Goal: Book appointment/travel/reservation

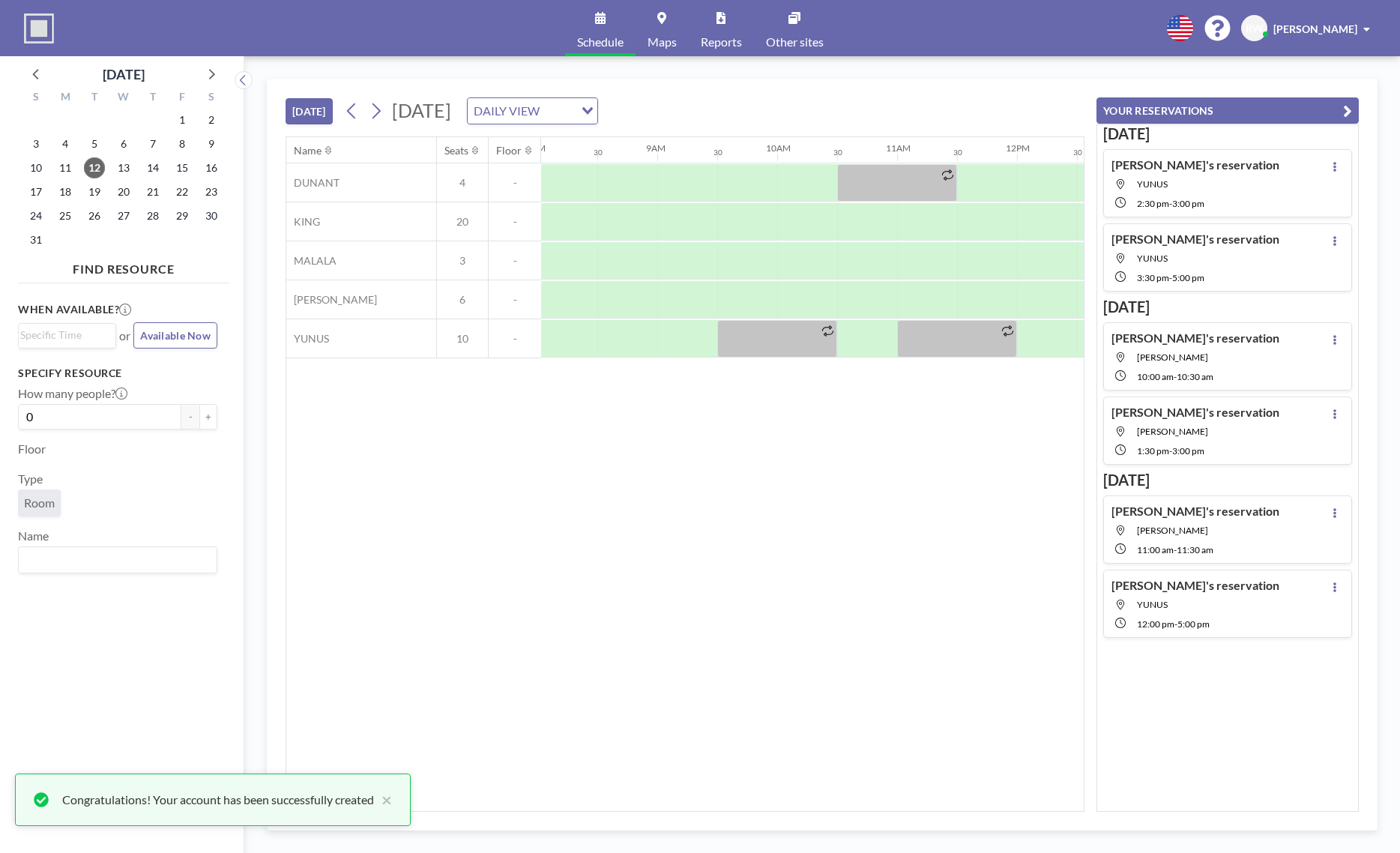
scroll to position [0, 975]
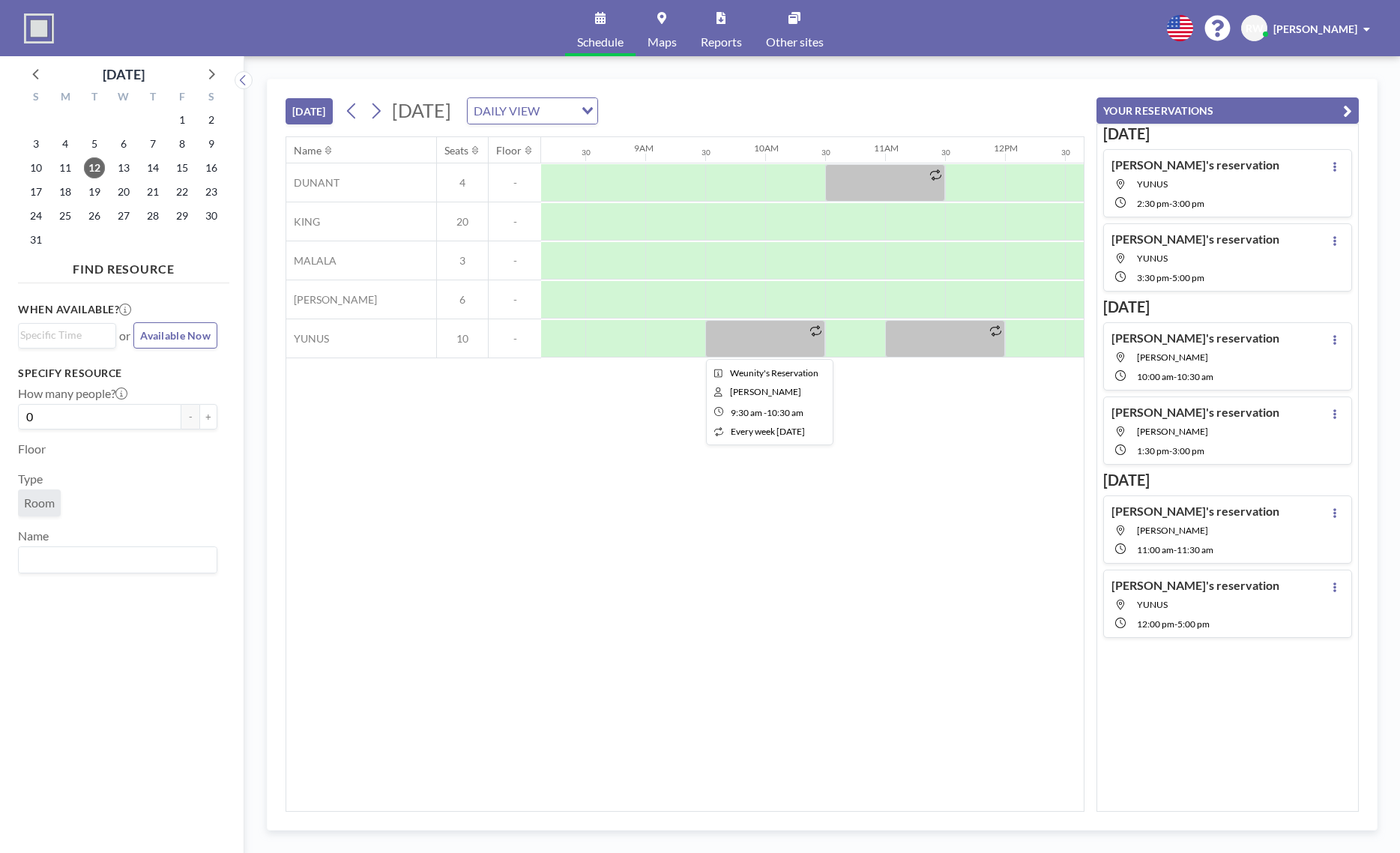
click at [791, 340] on div at bounding box center [765, 339] width 120 height 38
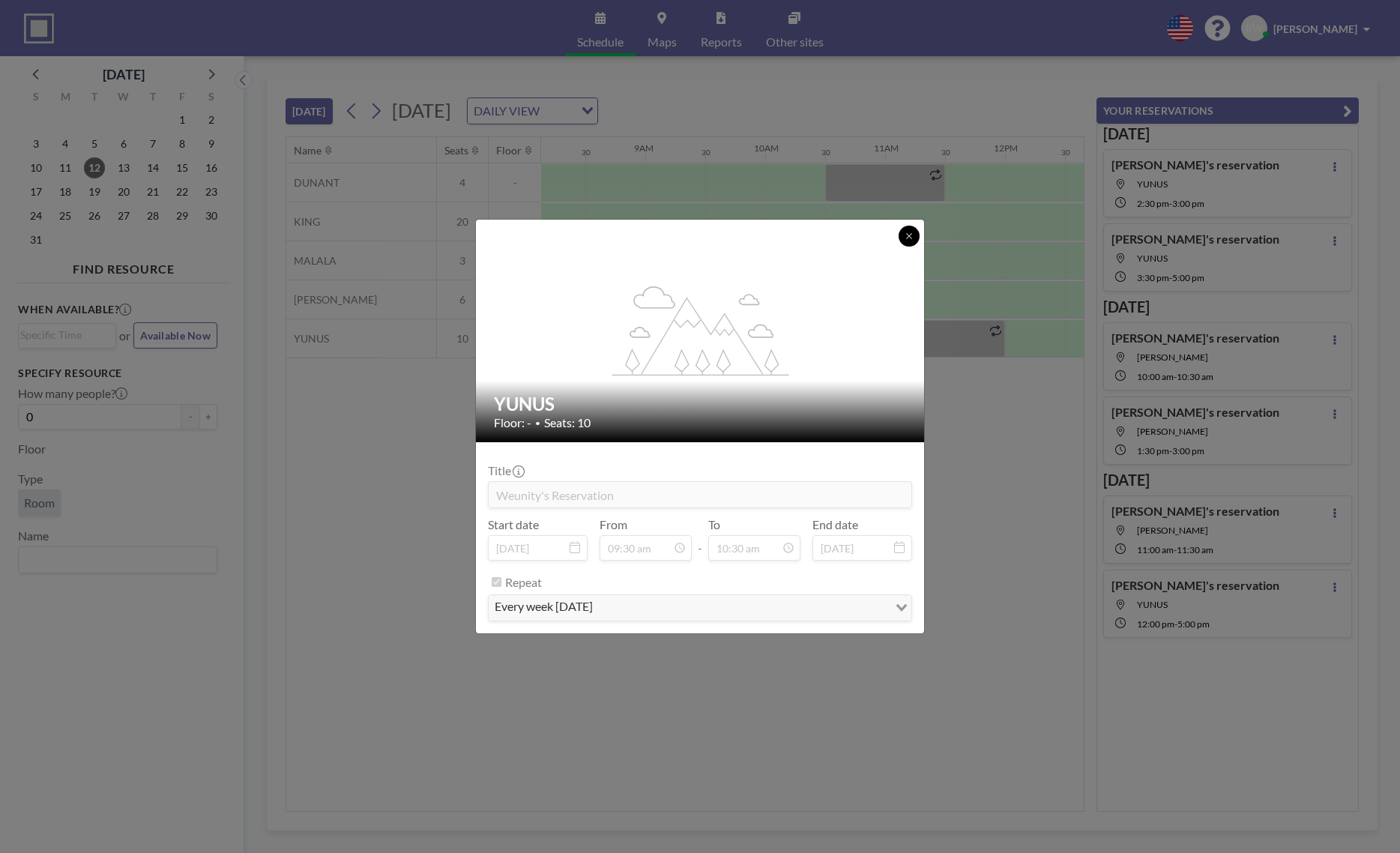
click at [905, 240] on icon at bounding box center [909, 236] width 9 height 9
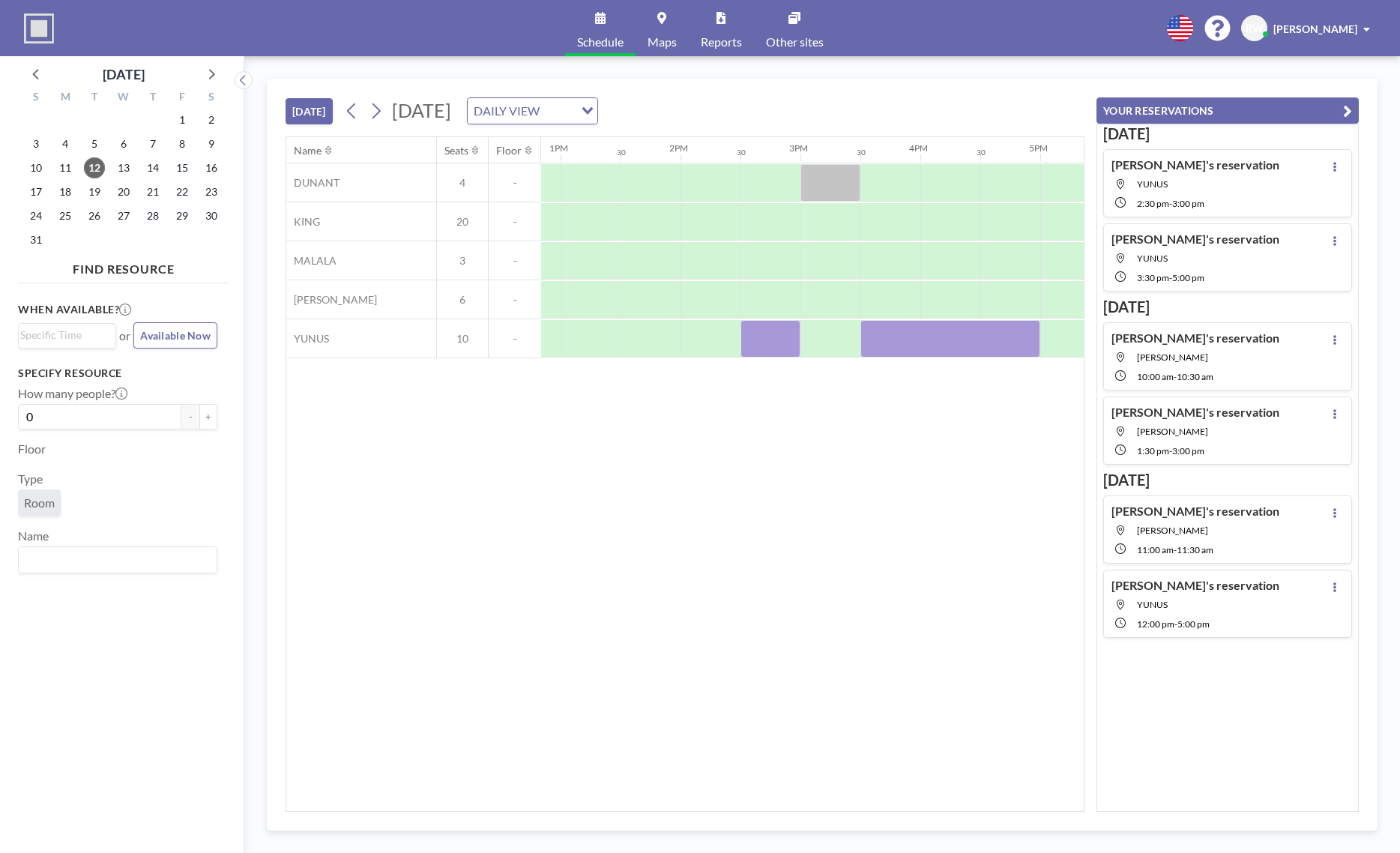
scroll to position [0, 1542]
click at [860, 339] on div at bounding box center [947, 339] width 180 height 38
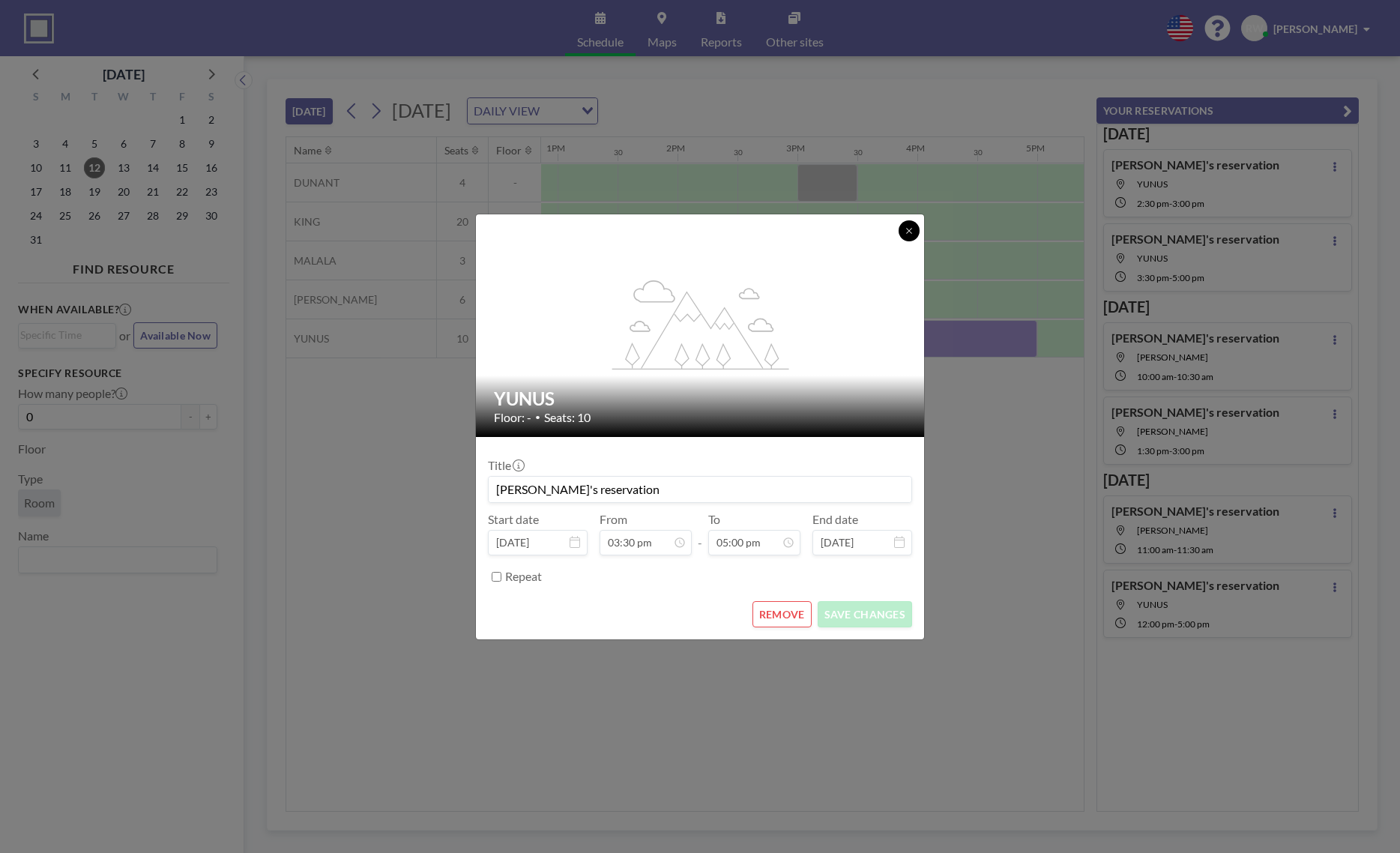
click at [908, 228] on icon at bounding box center [909, 230] width 9 height 9
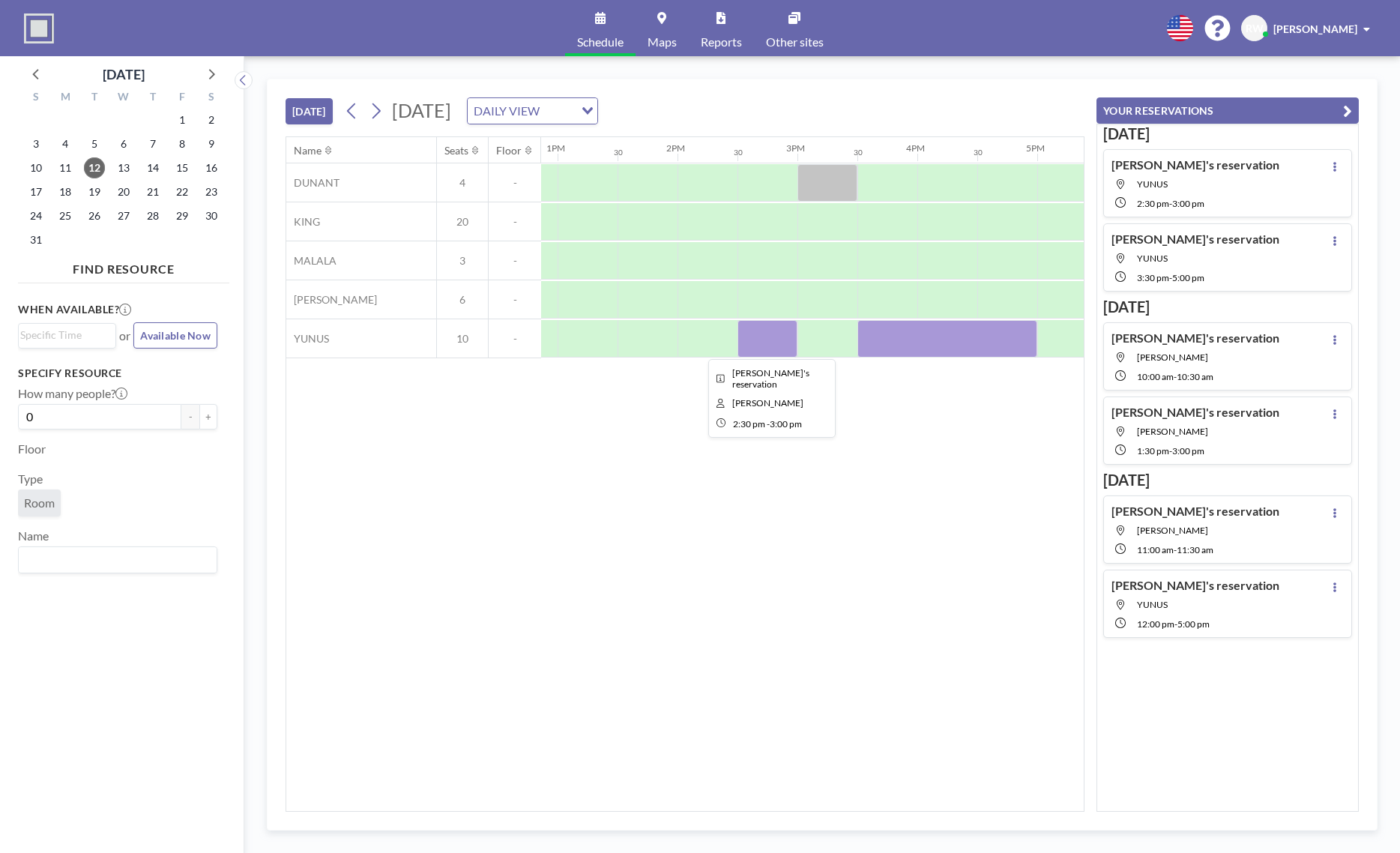
click at [796, 329] on div at bounding box center [767, 339] width 60 height 38
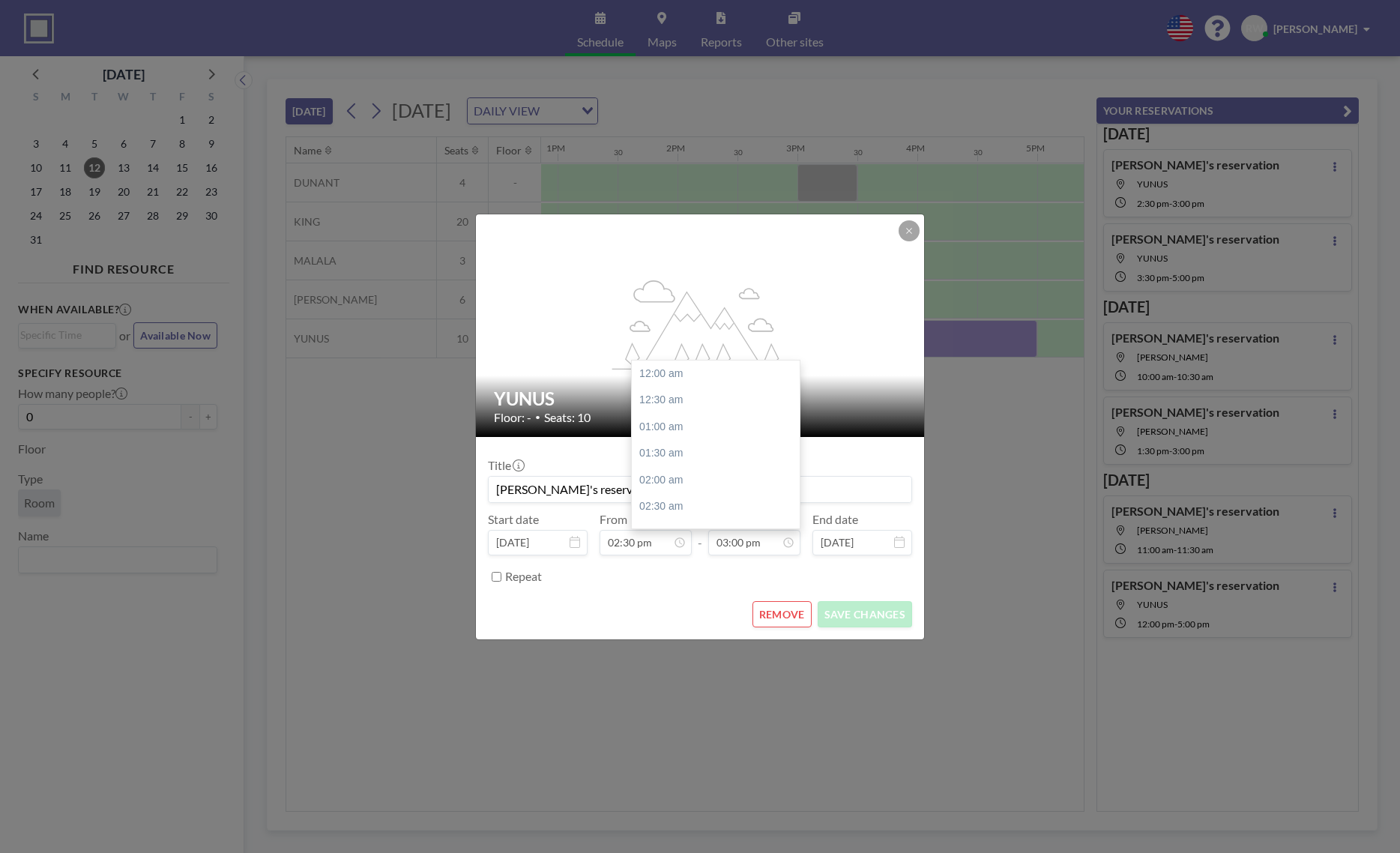
scroll to position [801, 0]
click at [794, 616] on button "REMOVE" at bounding box center [782, 614] width 59 height 27
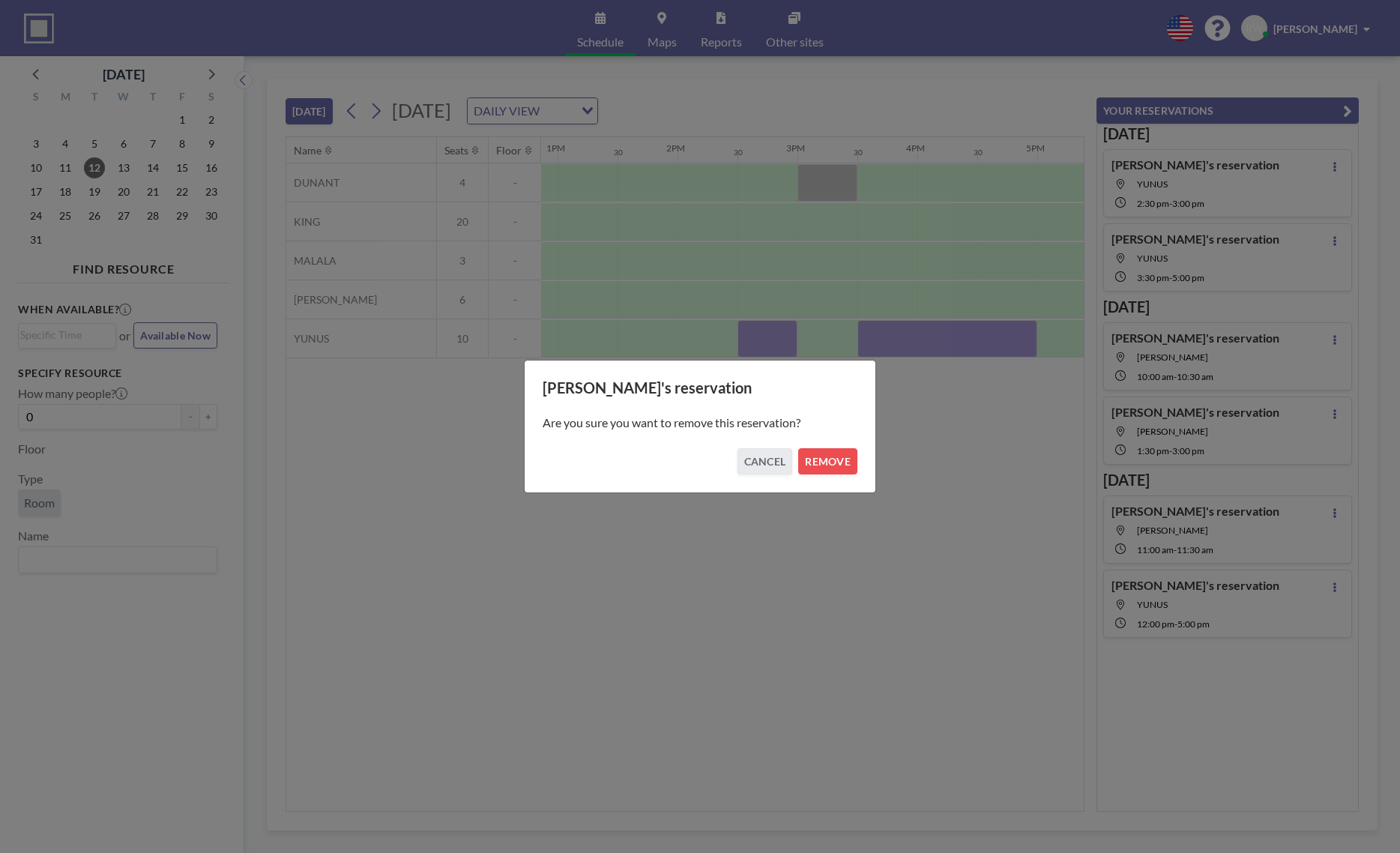
drag, startPoint x: 818, startPoint y: 456, endPoint x: 851, endPoint y: 418, distance: 50.3
click at [819, 456] on button "REMOVE" at bounding box center [827, 462] width 59 height 27
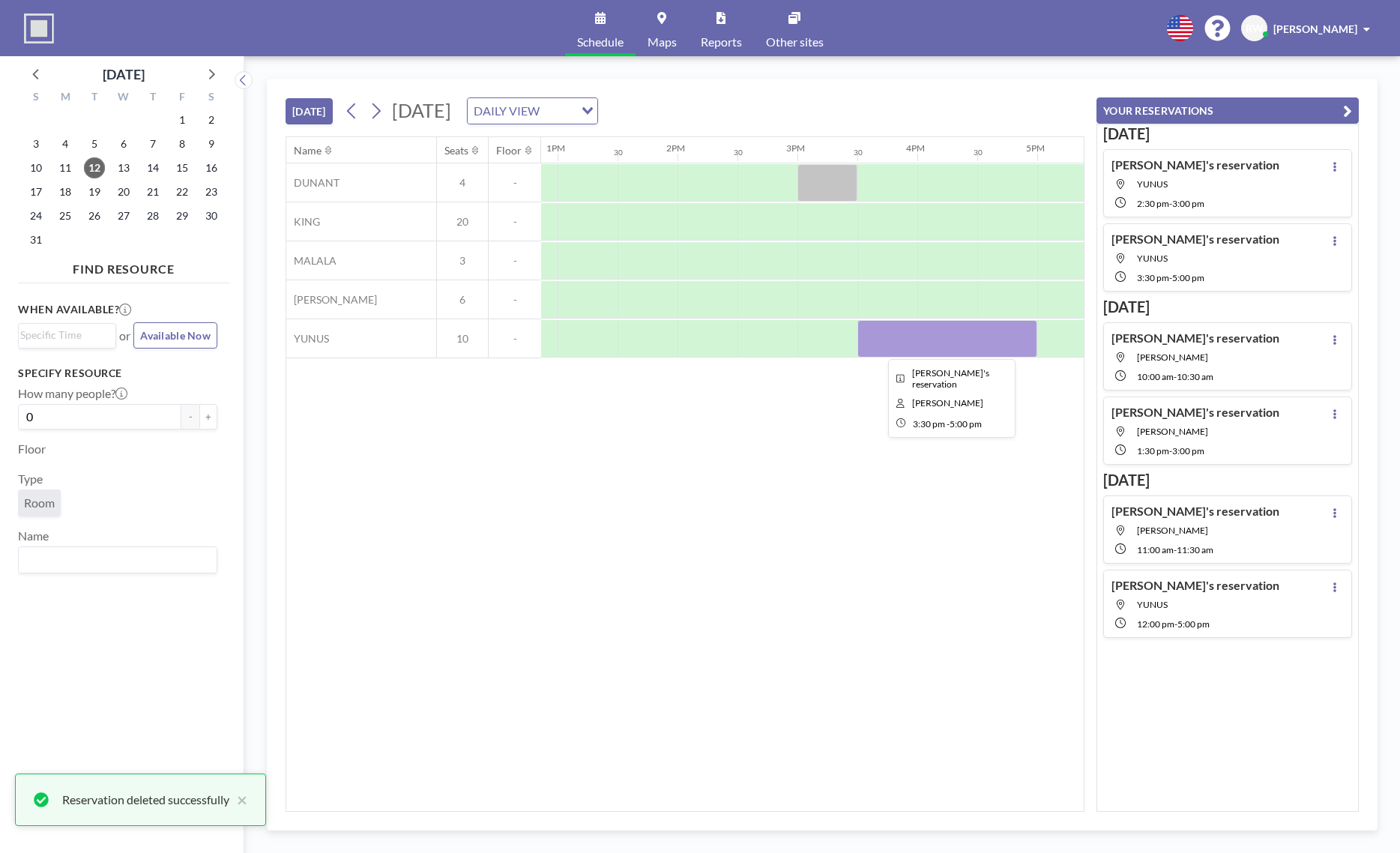
click at [862, 346] on div at bounding box center [947, 339] width 180 height 38
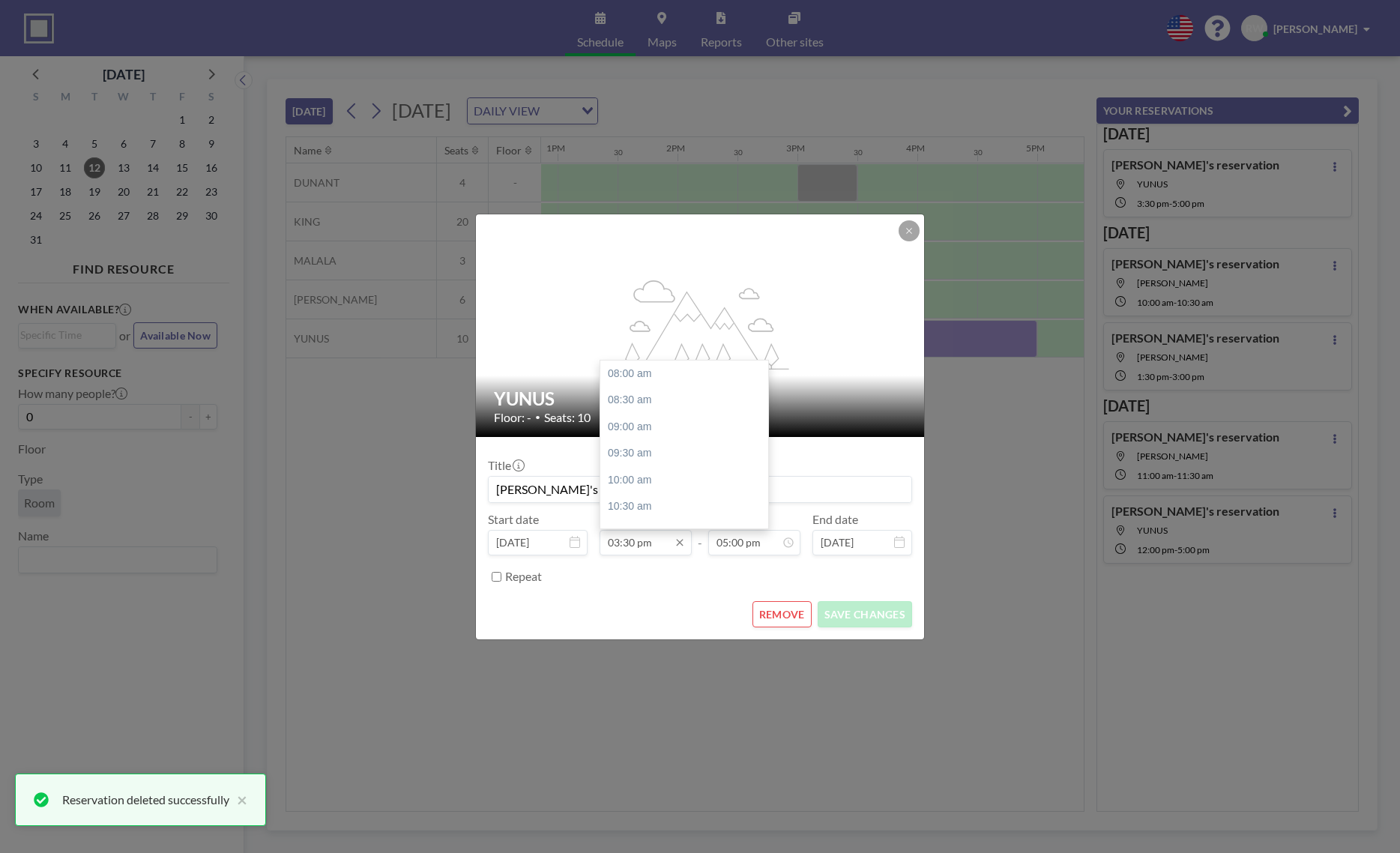
scroll to position [401, 0]
drag, startPoint x: 766, startPoint y: 452, endPoint x: 718, endPoint y: 427, distance: 54.1
click at [767, 437] on div "08:00 am 08:30 am 09:00 am 09:30 am 10:00 am 10:30 am 11:00 am 11:30 am 12:00 p…" at bounding box center [684, 444] width 168 height 168
click at [680, 419] on div "02:30 pm" at bounding box center [684, 416] width 168 height 27
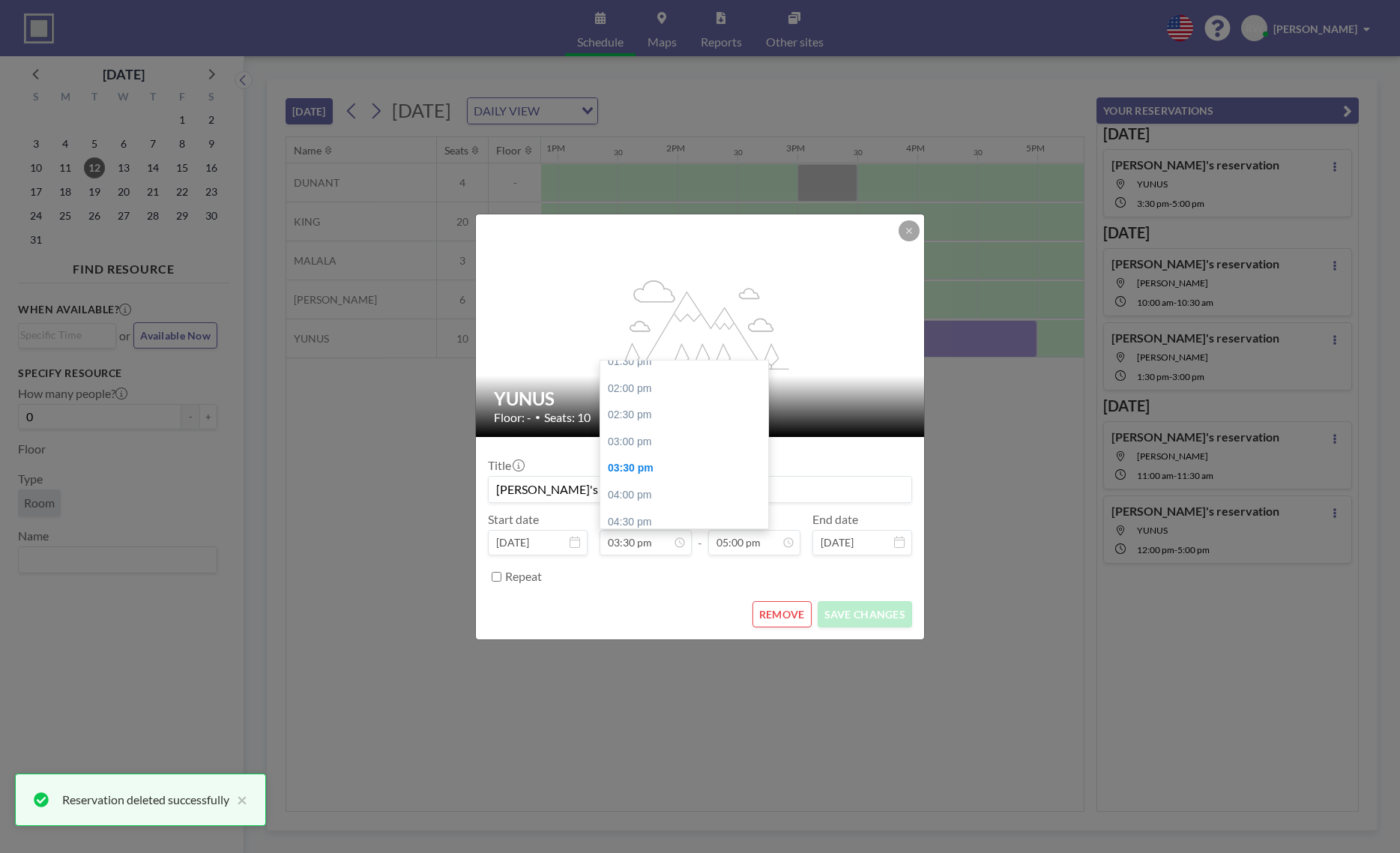
type input "02:30 pm"
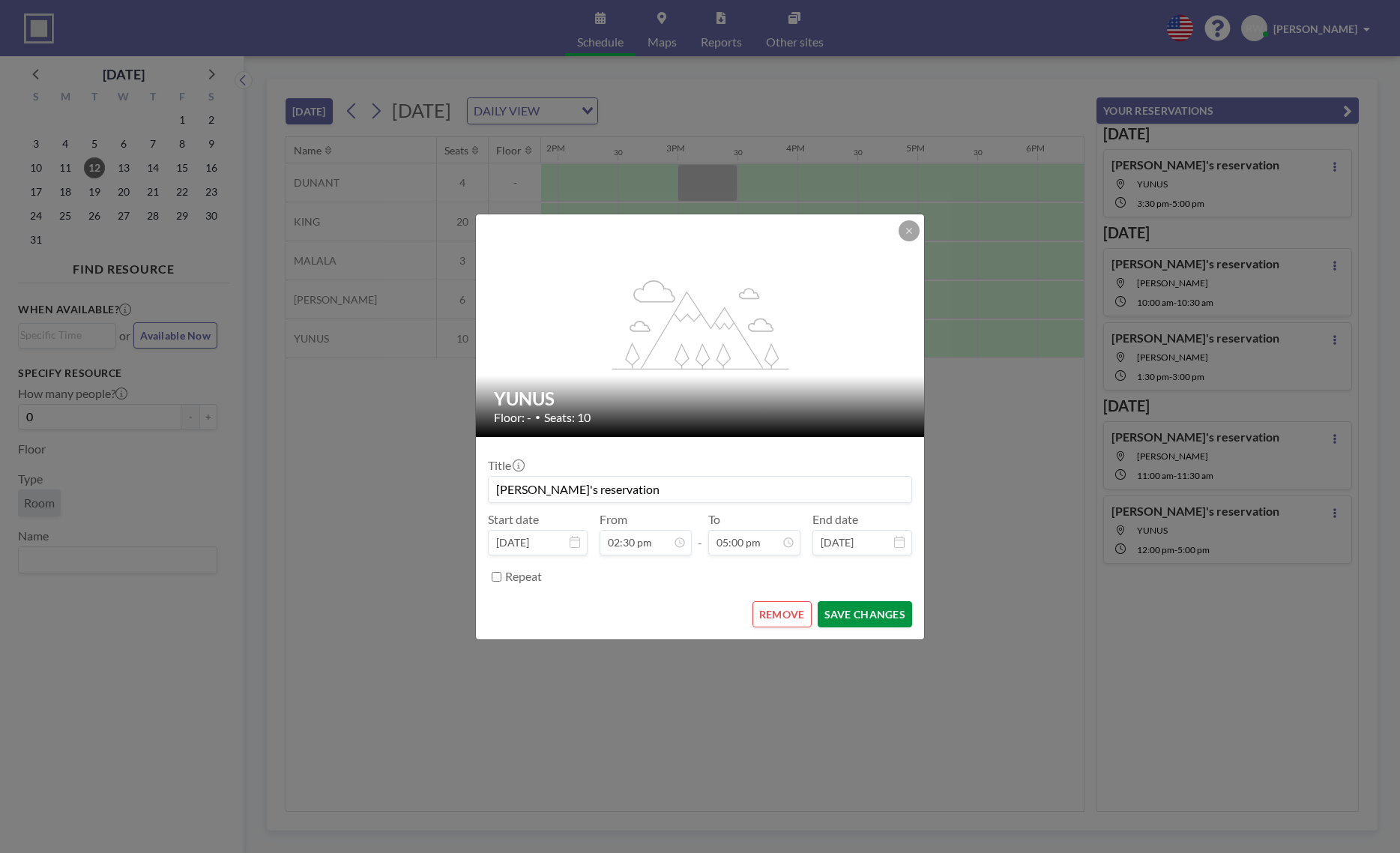
scroll to position [0, 1678]
click at [845, 618] on button "SAVE CHANGES" at bounding box center [864, 614] width 95 height 27
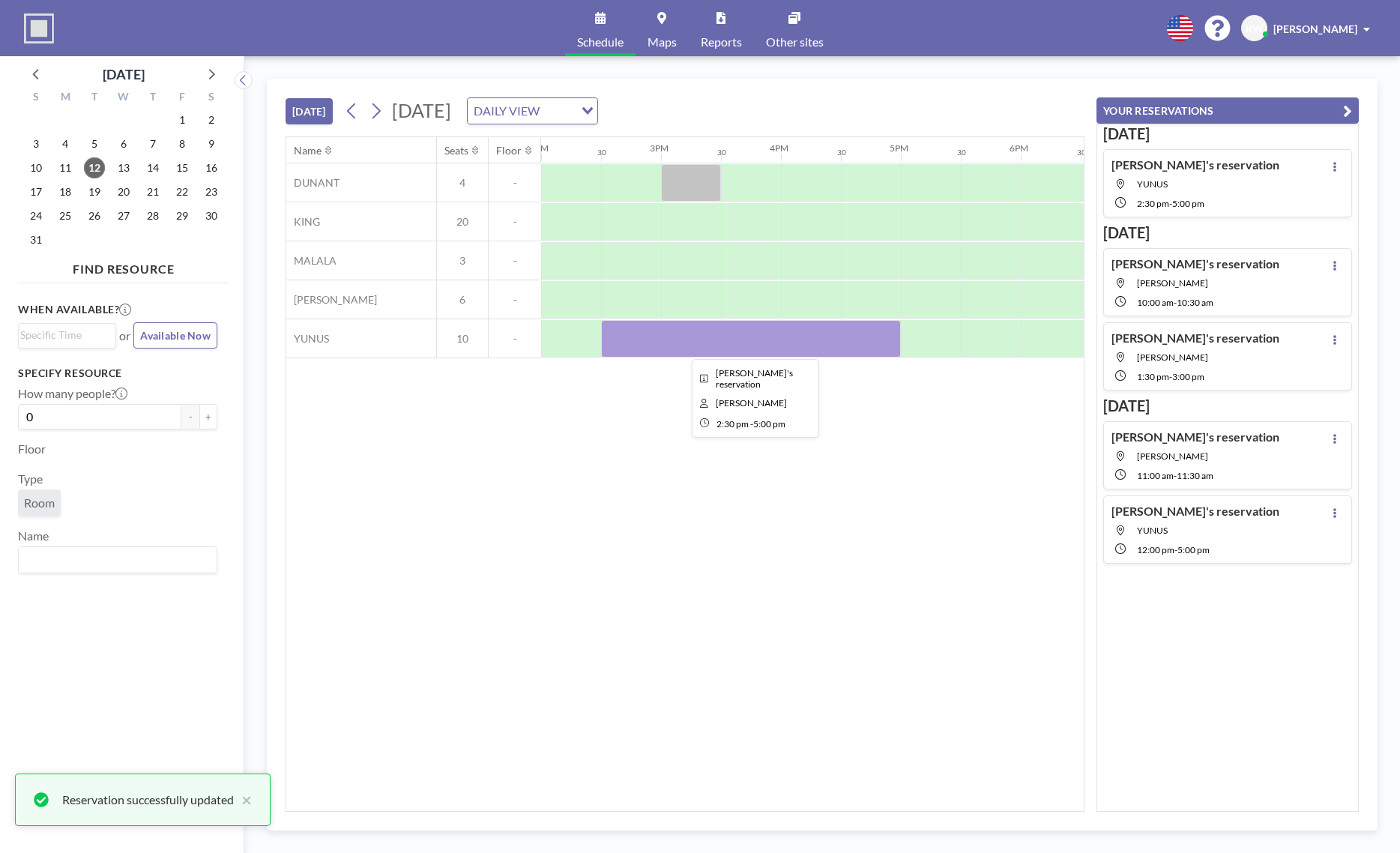
click at [874, 336] on div at bounding box center [750, 339] width 300 height 38
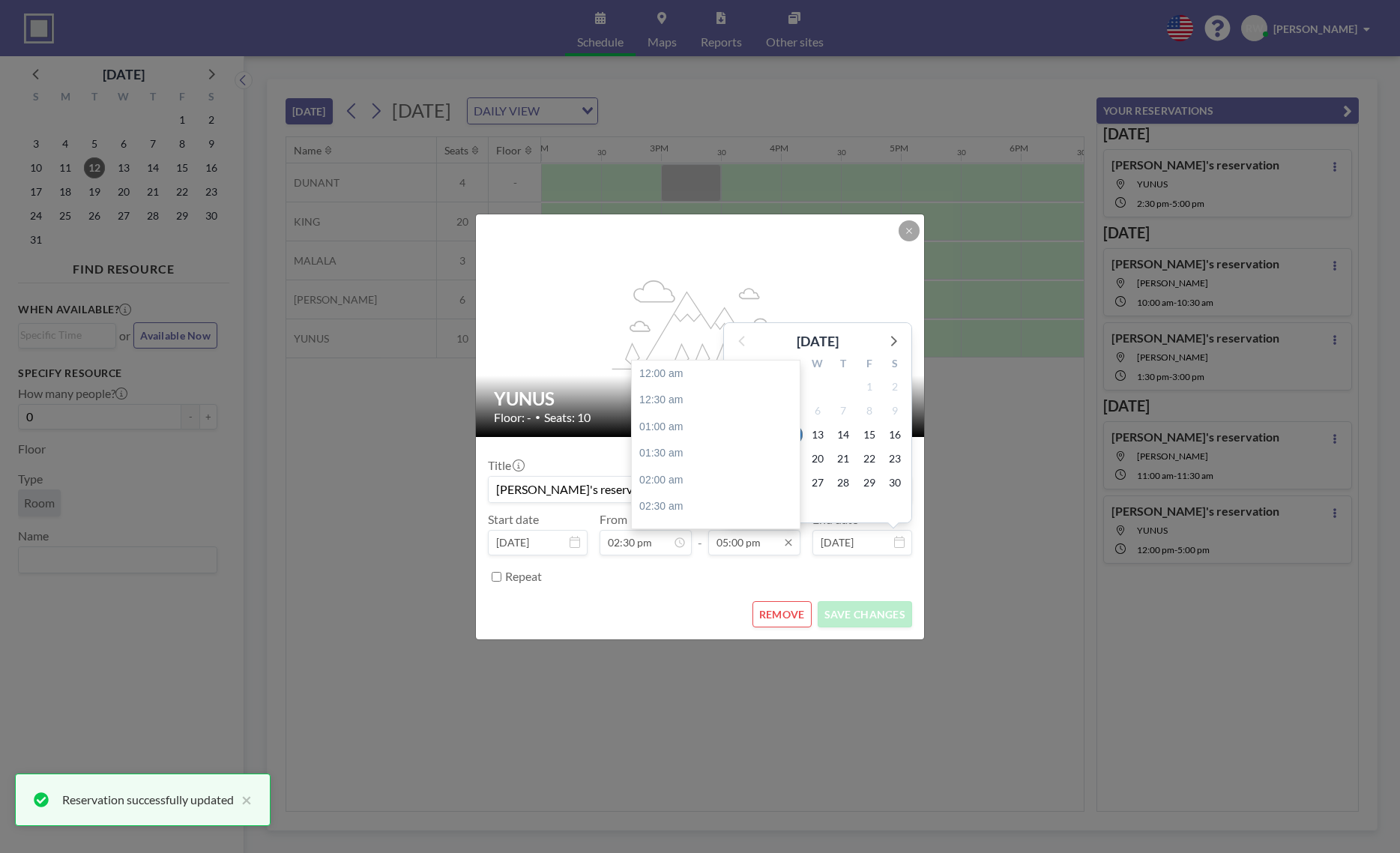
scroll to position [907, 0]
click at [764, 545] on input "05:00 pm" at bounding box center [754, 542] width 92 height 26
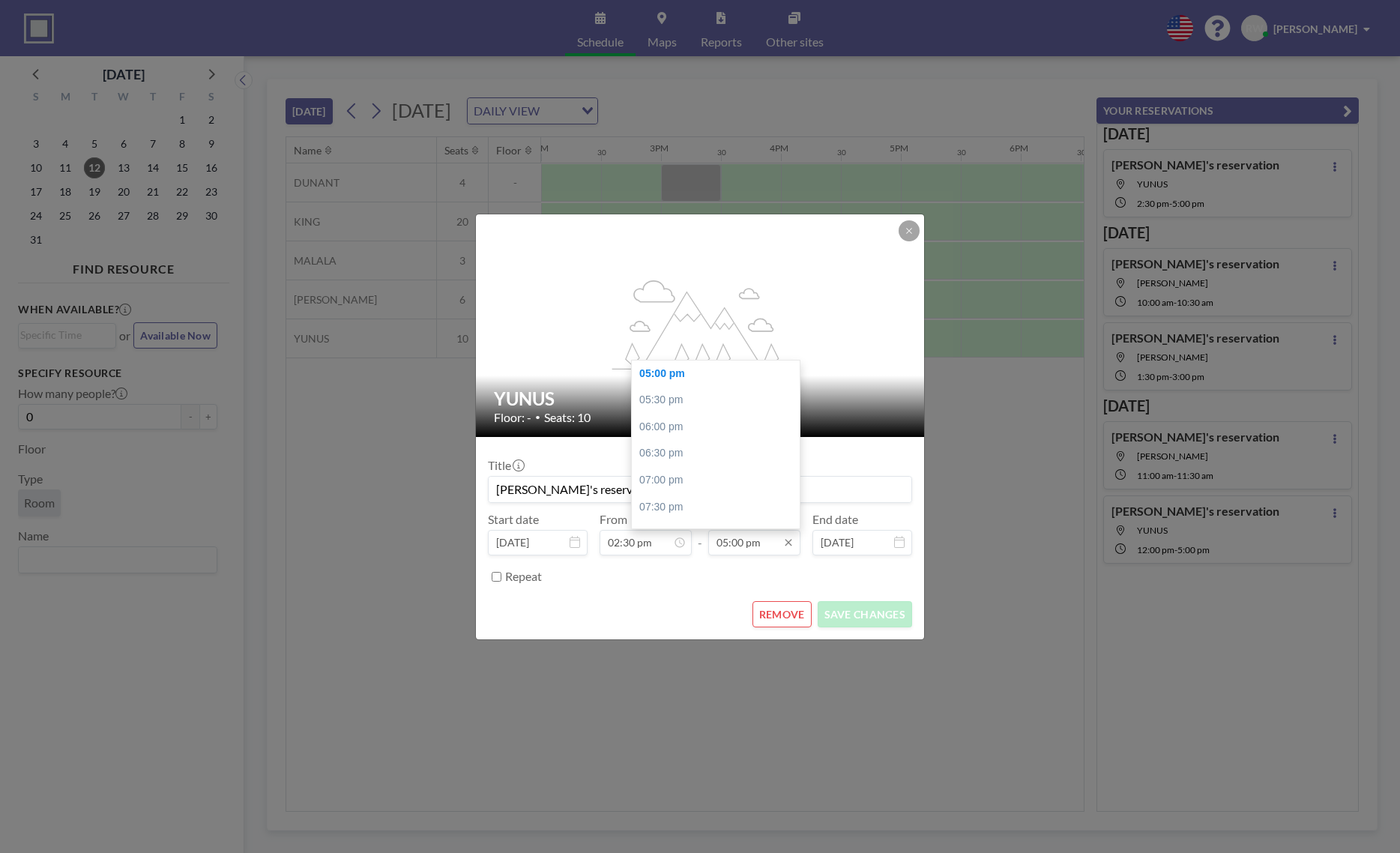
click at [731, 545] on input "05:00 pm" at bounding box center [754, 542] width 92 height 26
type input "05:30 pm"
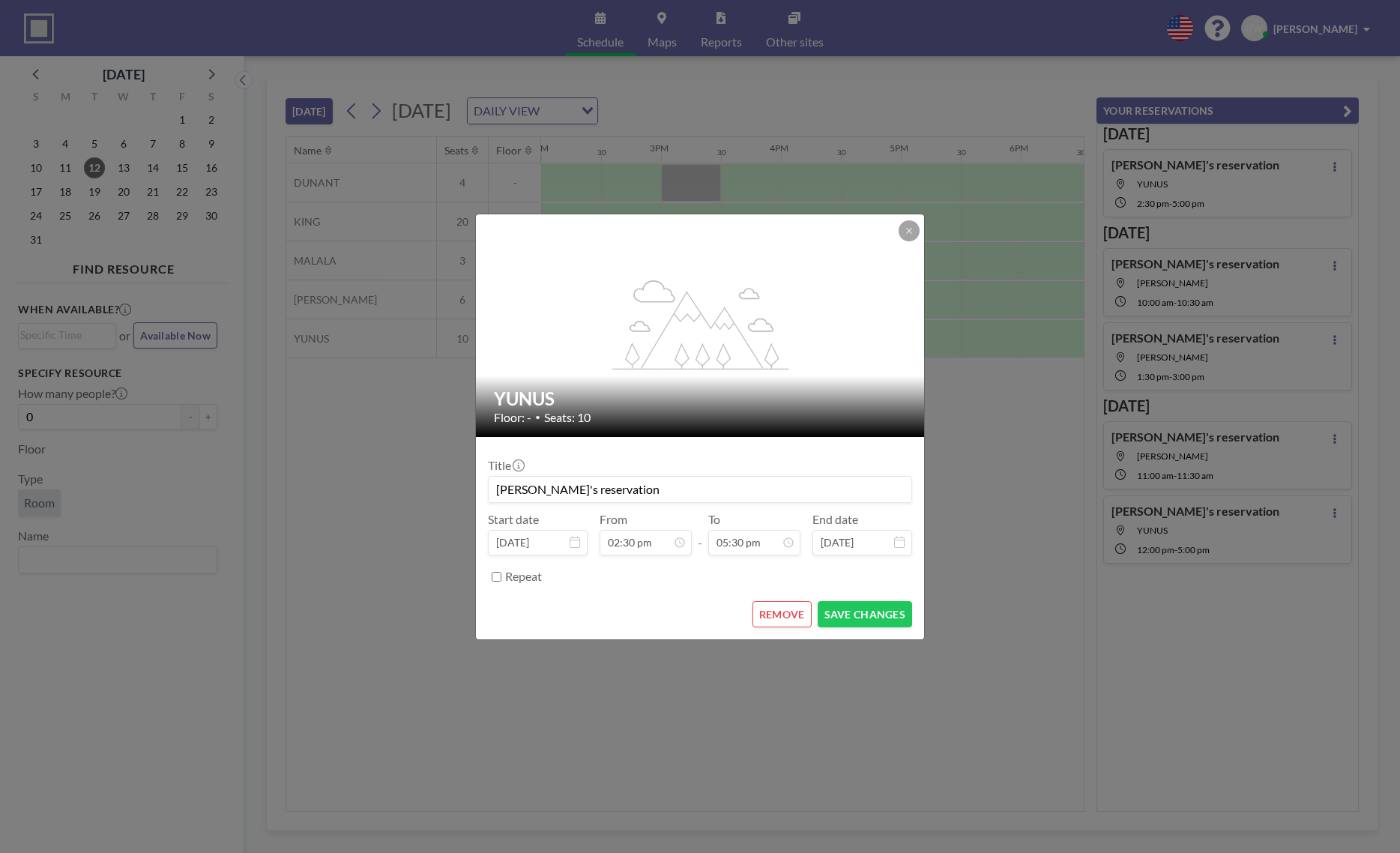
click at [739, 580] on div "Repeat" at bounding box center [709, 577] width 407 height 25
click at [842, 612] on button "SAVE CHANGES" at bounding box center [864, 614] width 95 height 27
